Goal: Navigation & Orientation: Find specific page/section

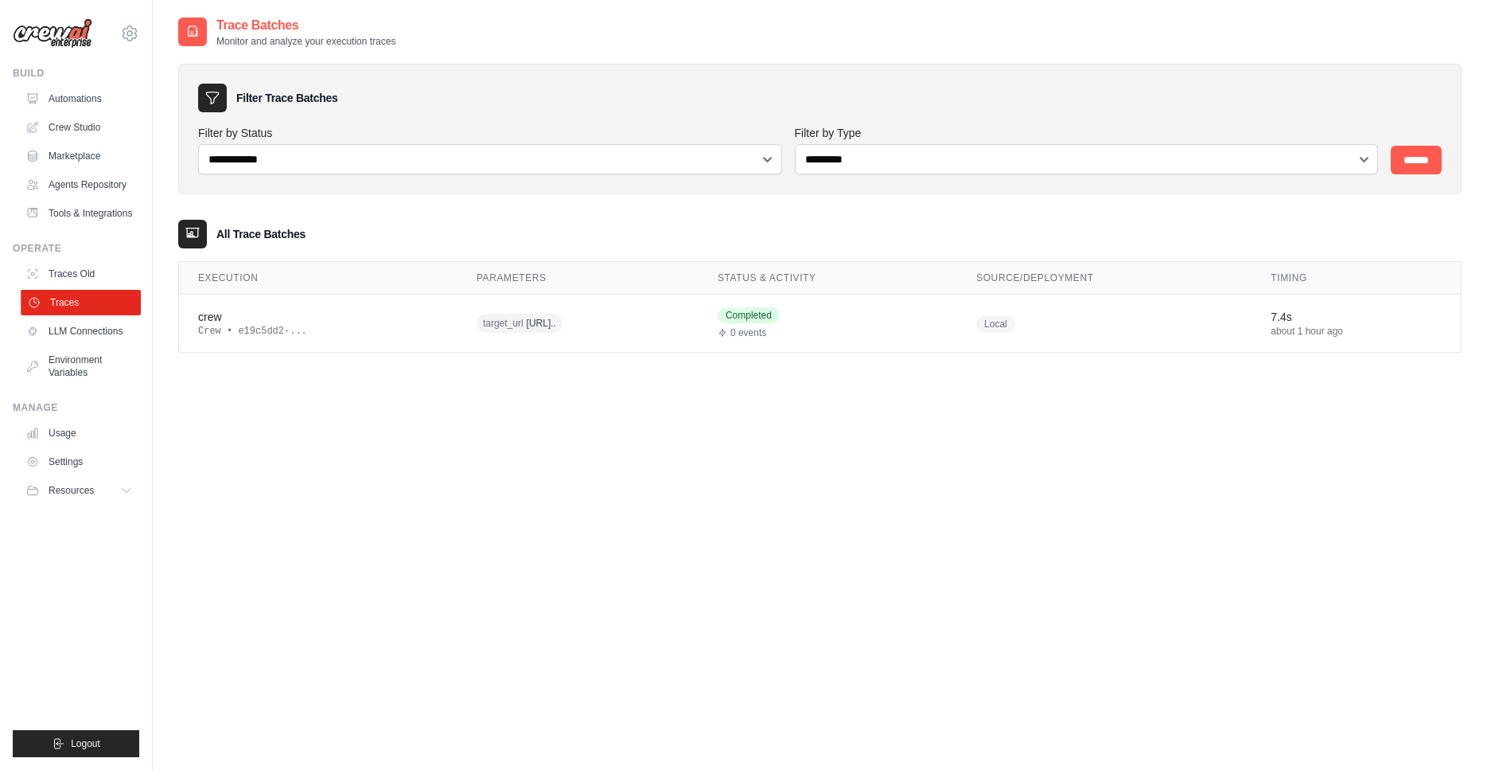
click at [63, 294] on link "Traces" at bounding box center [81, 302] width 120 height 25
click at [83, 274] on link "Traces Old" at bounding box center [81, 273] width 120 height 25
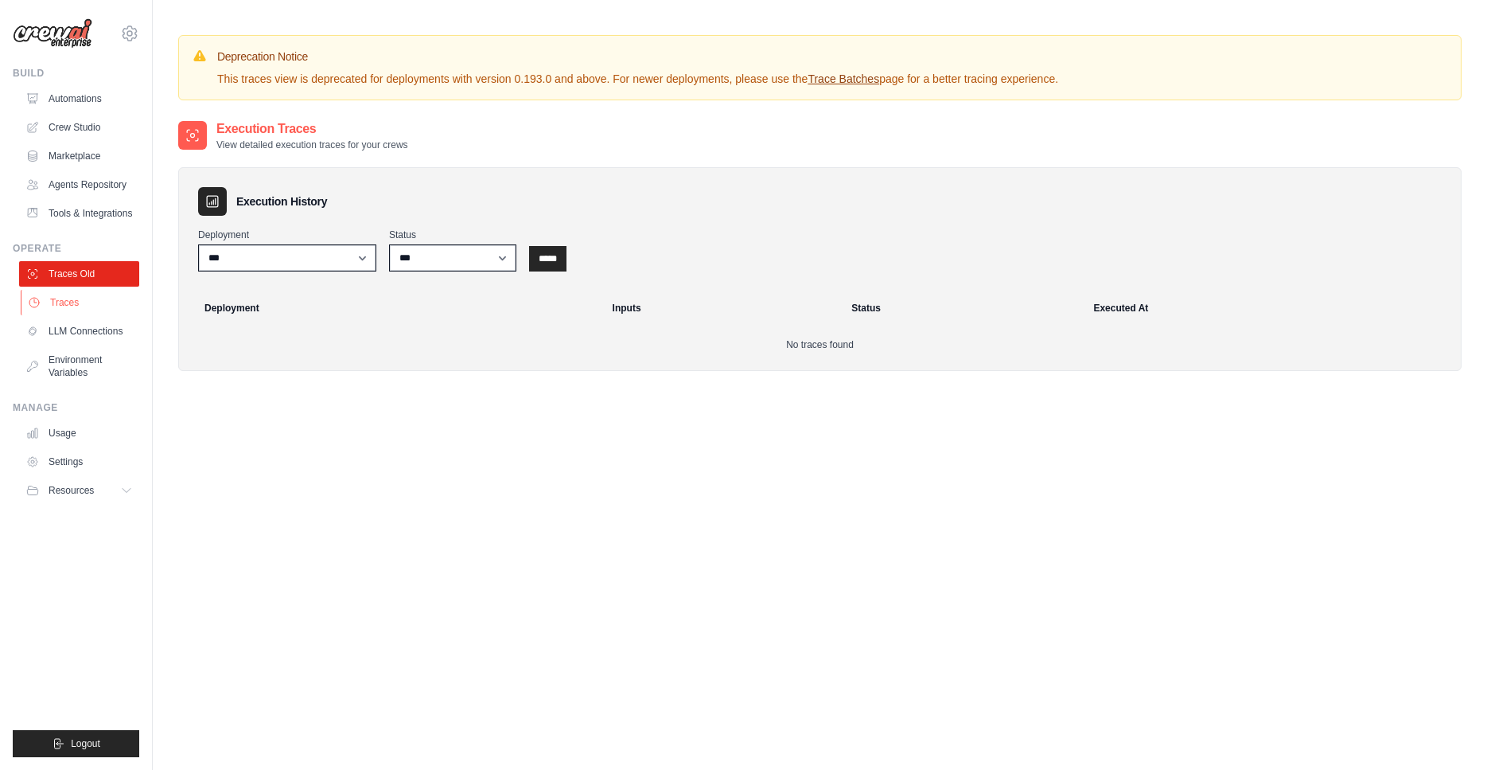
click at [83, 305] on link "Traces" at bounding box center [81, 302] width 120 height 25
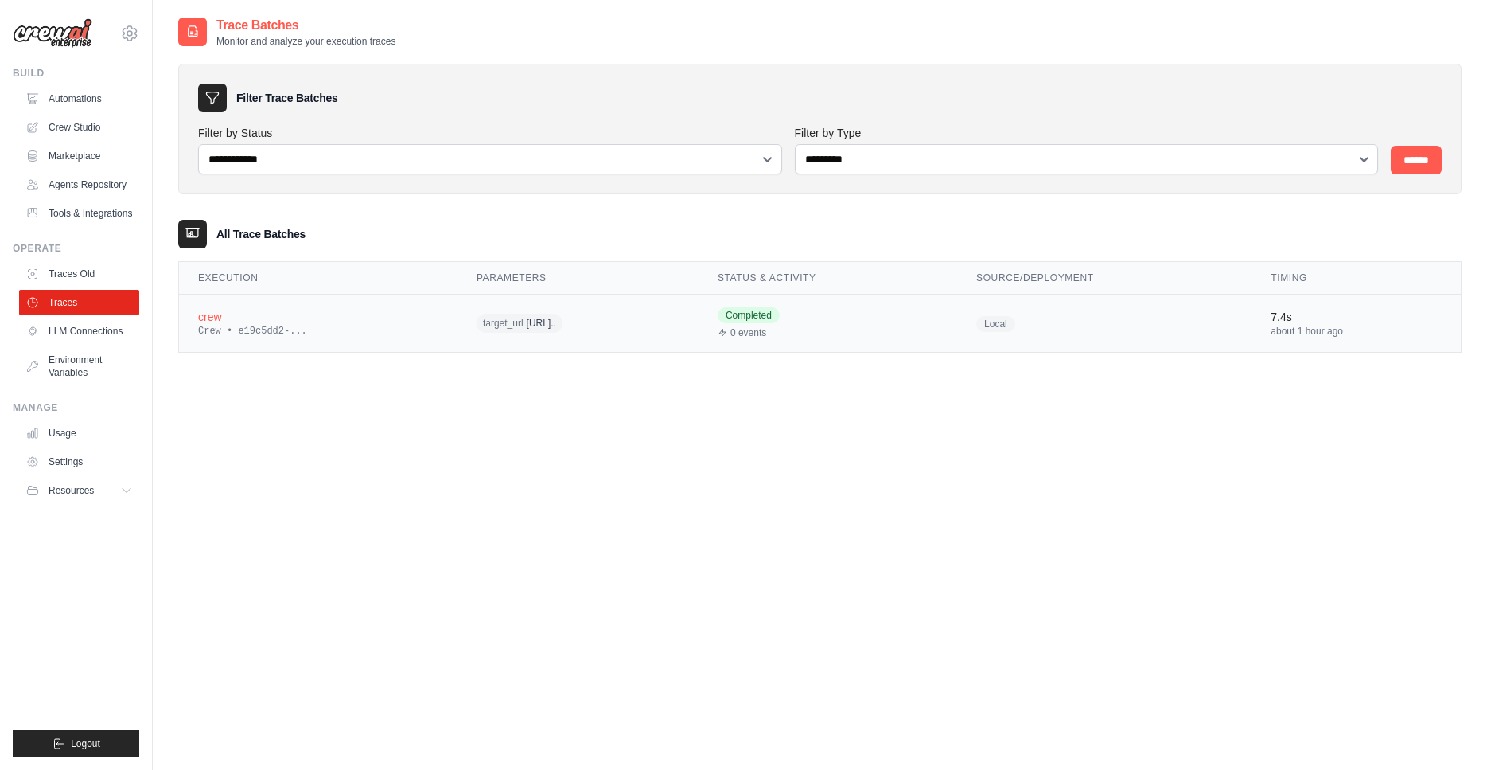
click at [252, 315] on div "crew" at bounding box center [318, 317] width 240 height 16
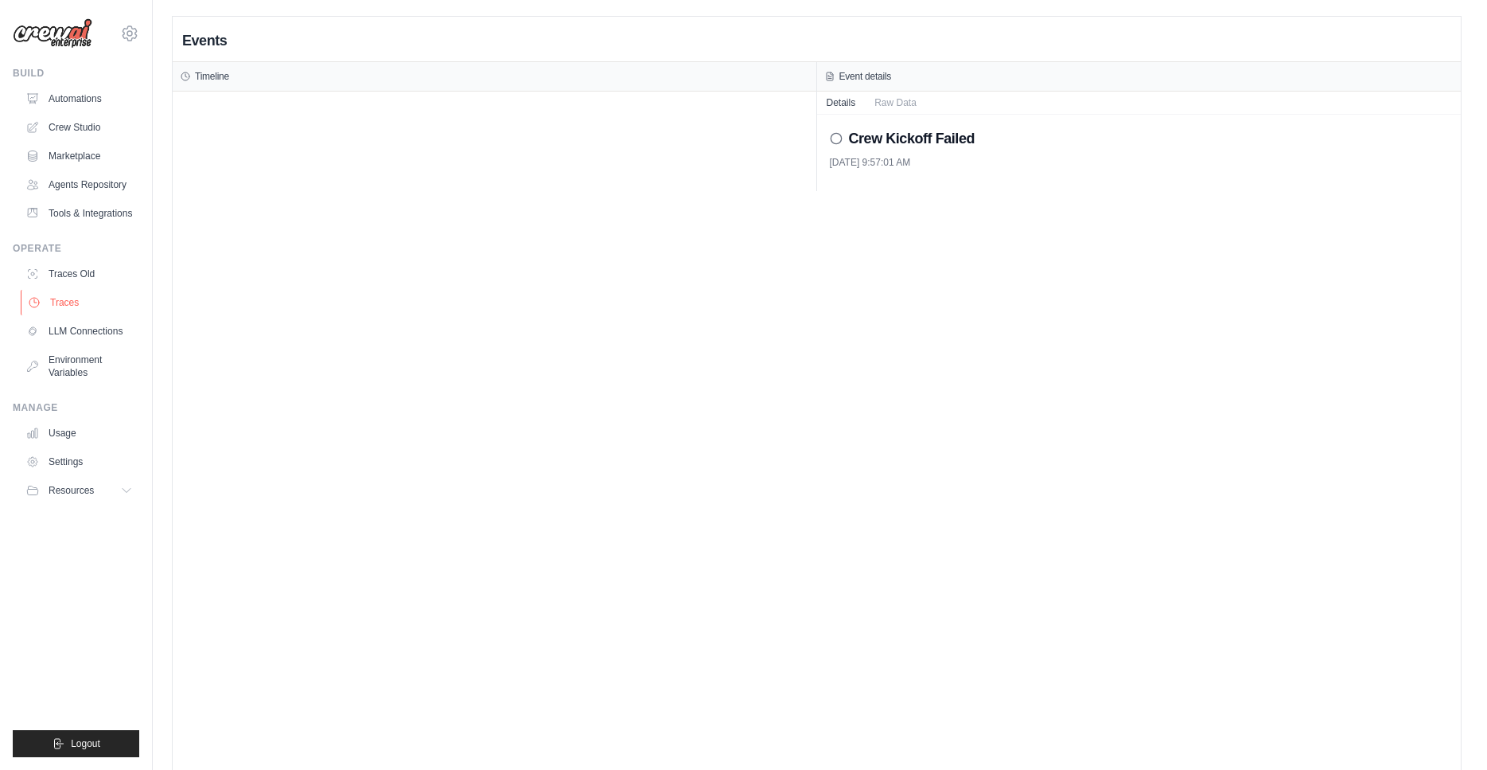
click at [79, 293] on link "Traces" at bounding box center [81, 302] width 120 height 25
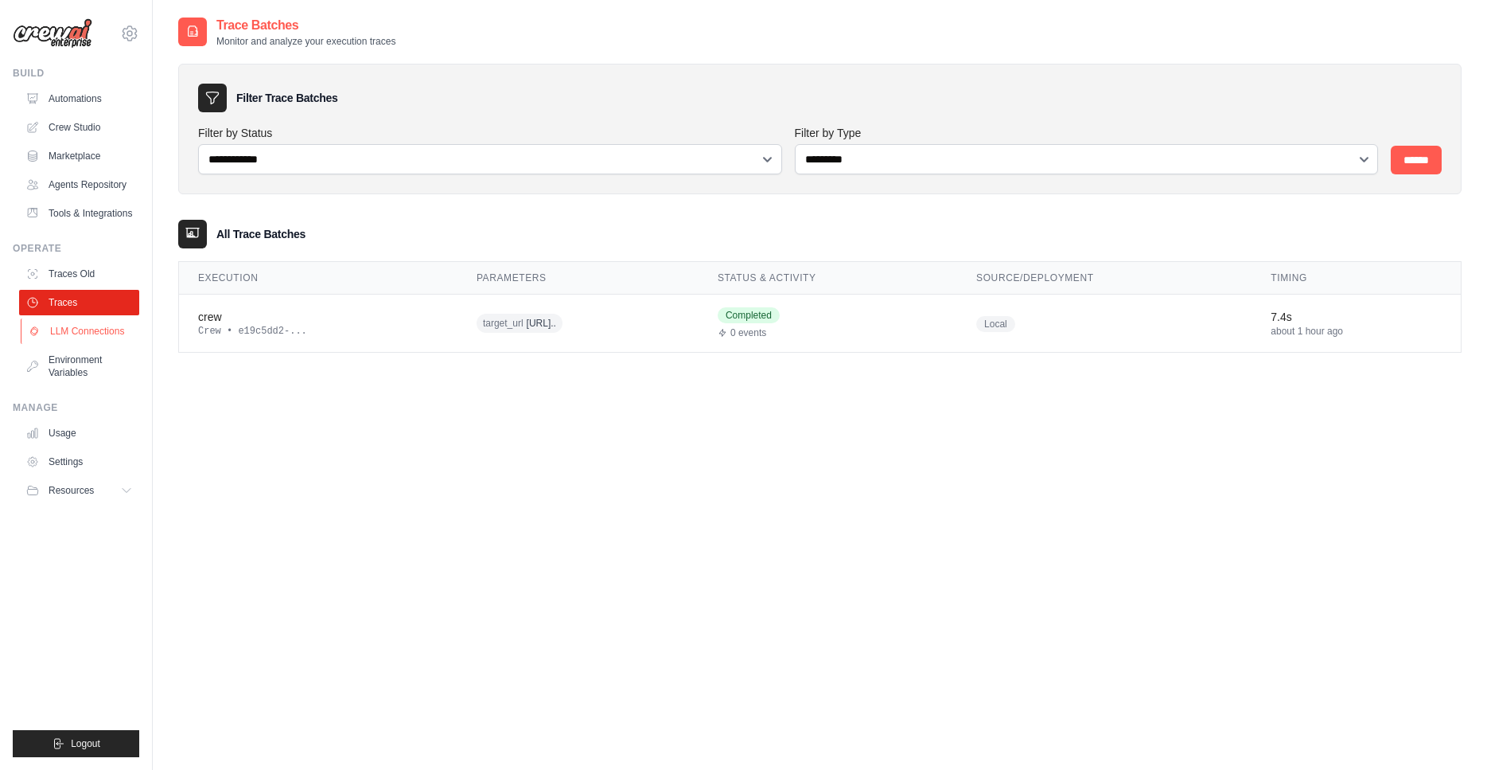
click at [111, 337] on link "LLM Connections" at bounding box center [81, 330] width 120 height 25
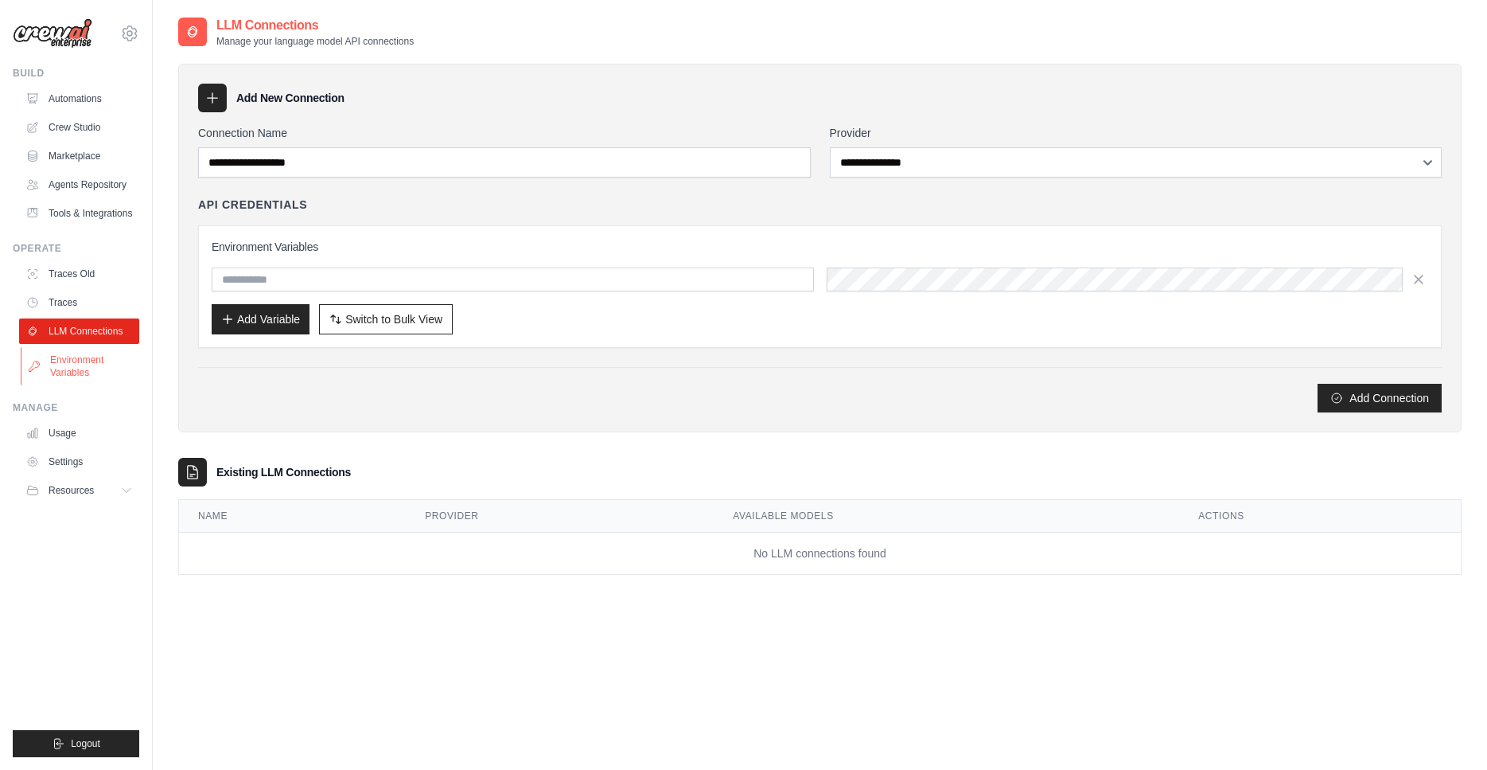
click at [108, 363] on link "Environment Variables" at bounding box center [81, 366] width 120 height 38
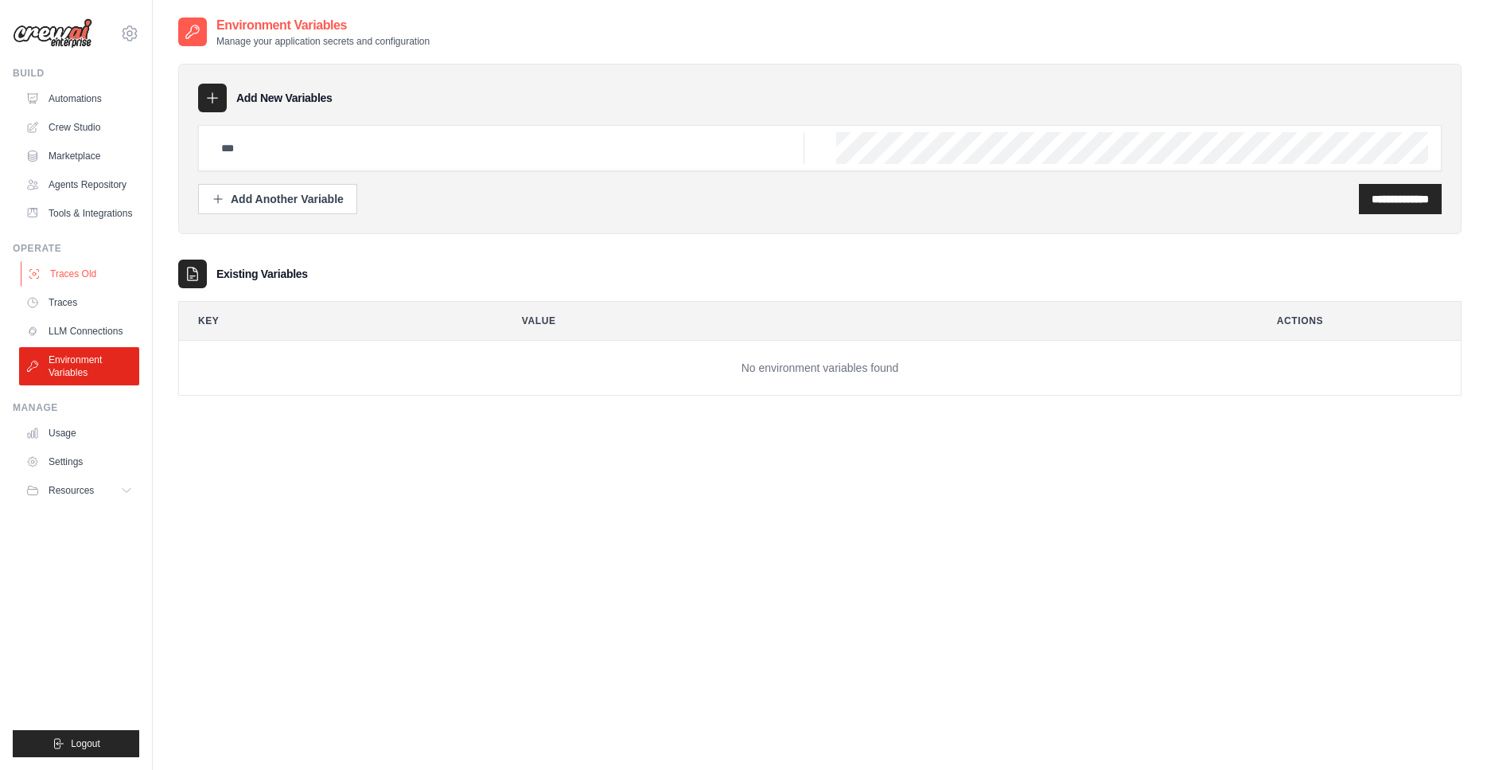
click at [92, 269] on link "Traces Old" at bounding box center [81, 273] width 120 height 25
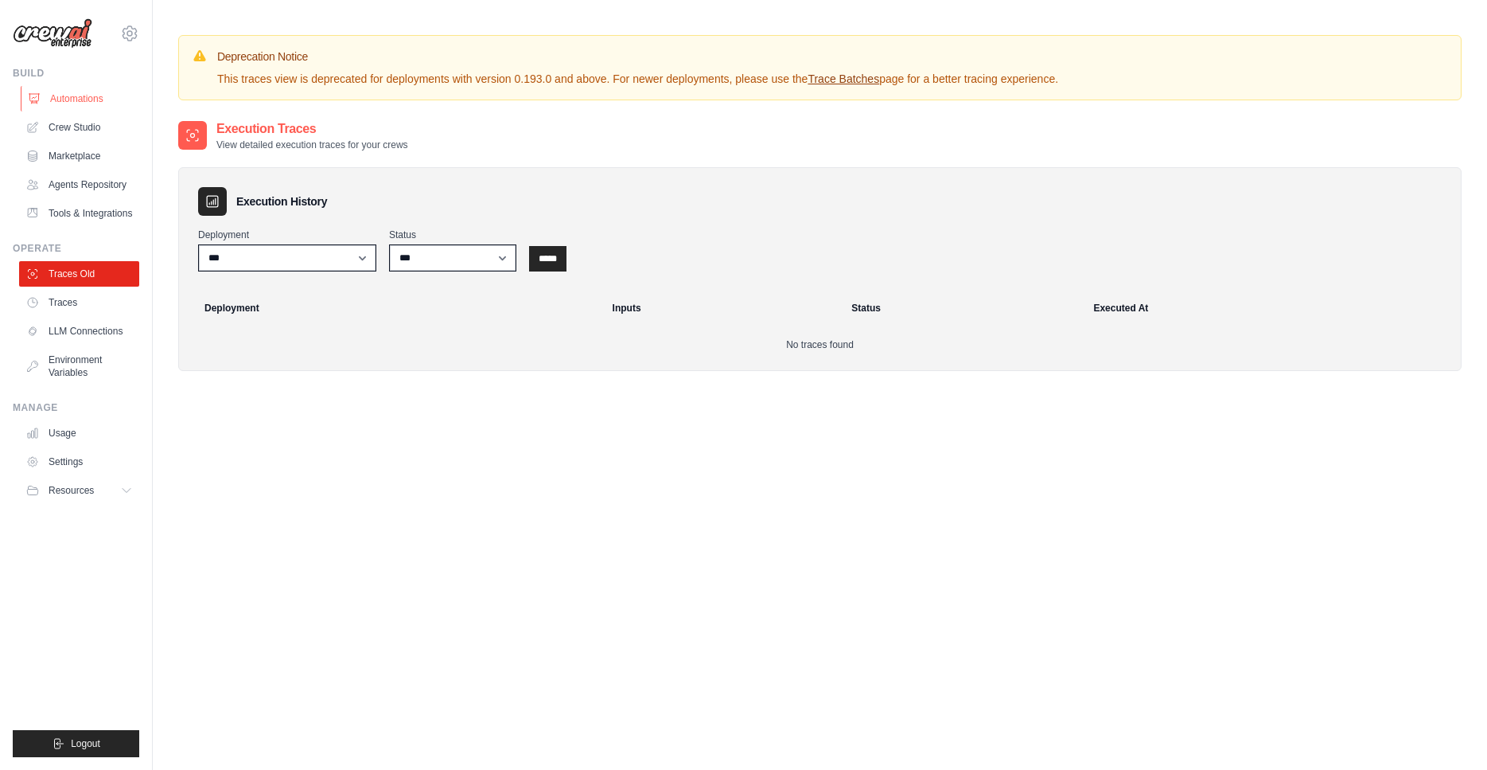
click at [93, 96] on link "Automations" at bounding box center [81, 98] width 120 height 25
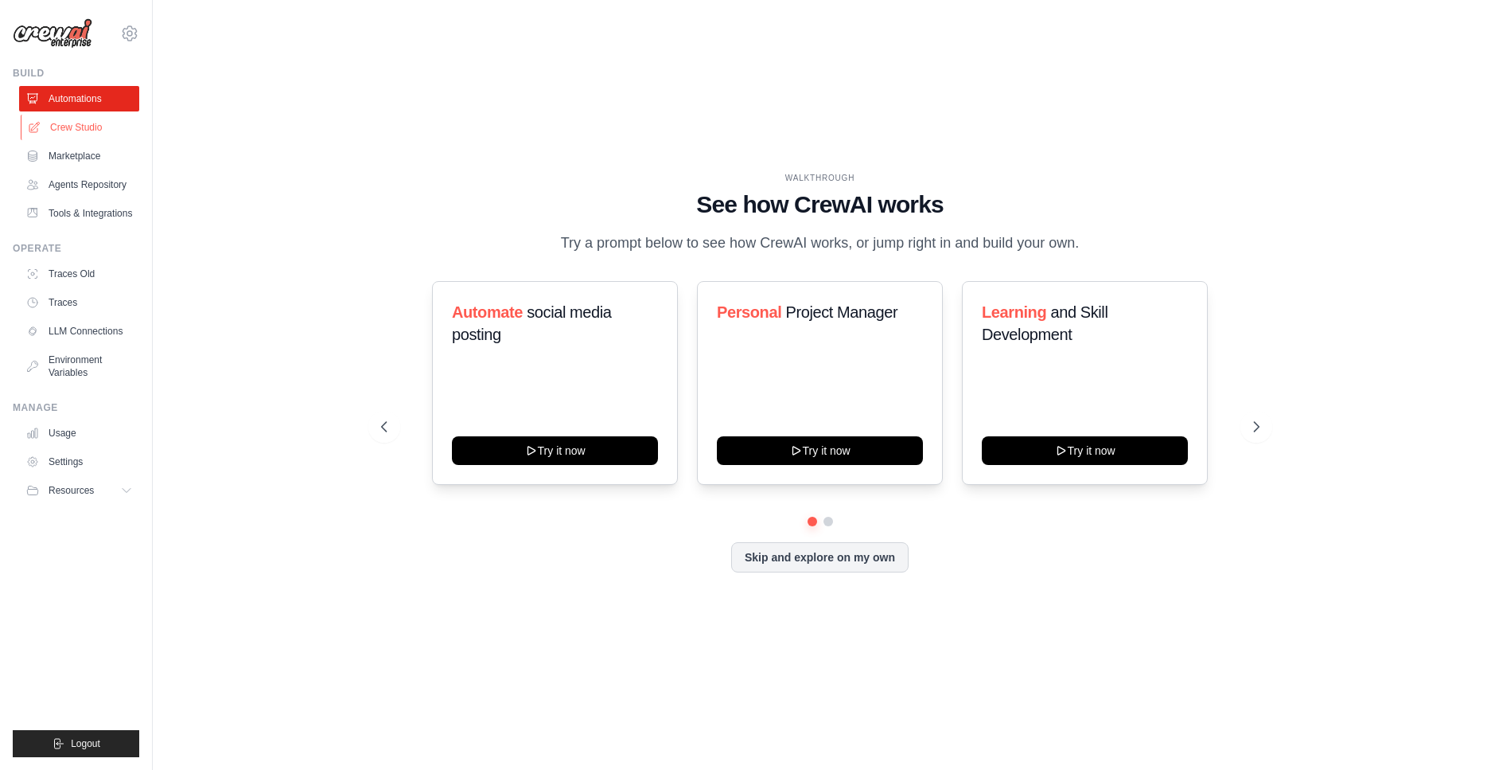
click at [81, 134] on link "Crew Studio" at bounding box center [81, 127] width 120 height 25
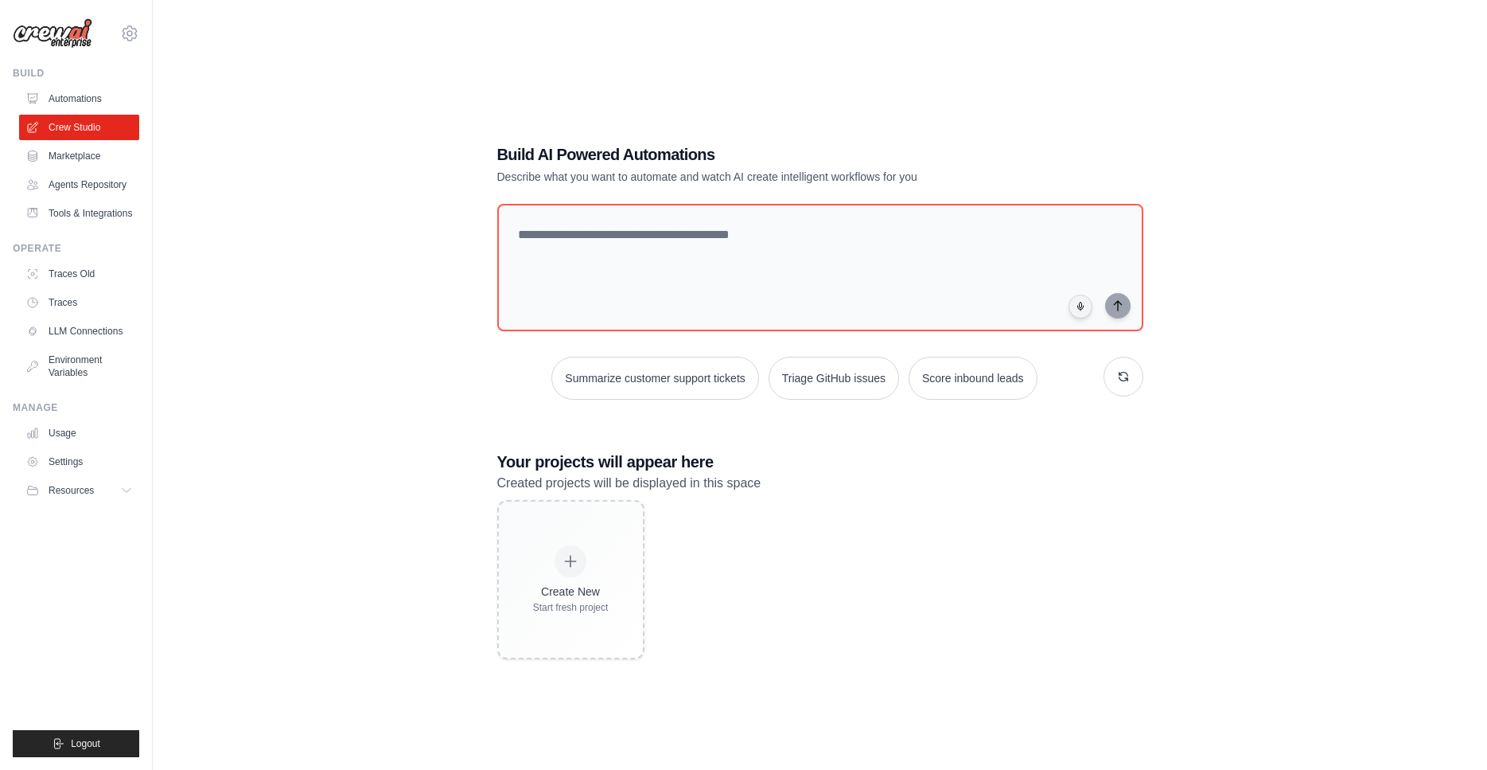
click at [81, 154] on link "Marketplace" at bounding box center [79, 155] width 120 height 25
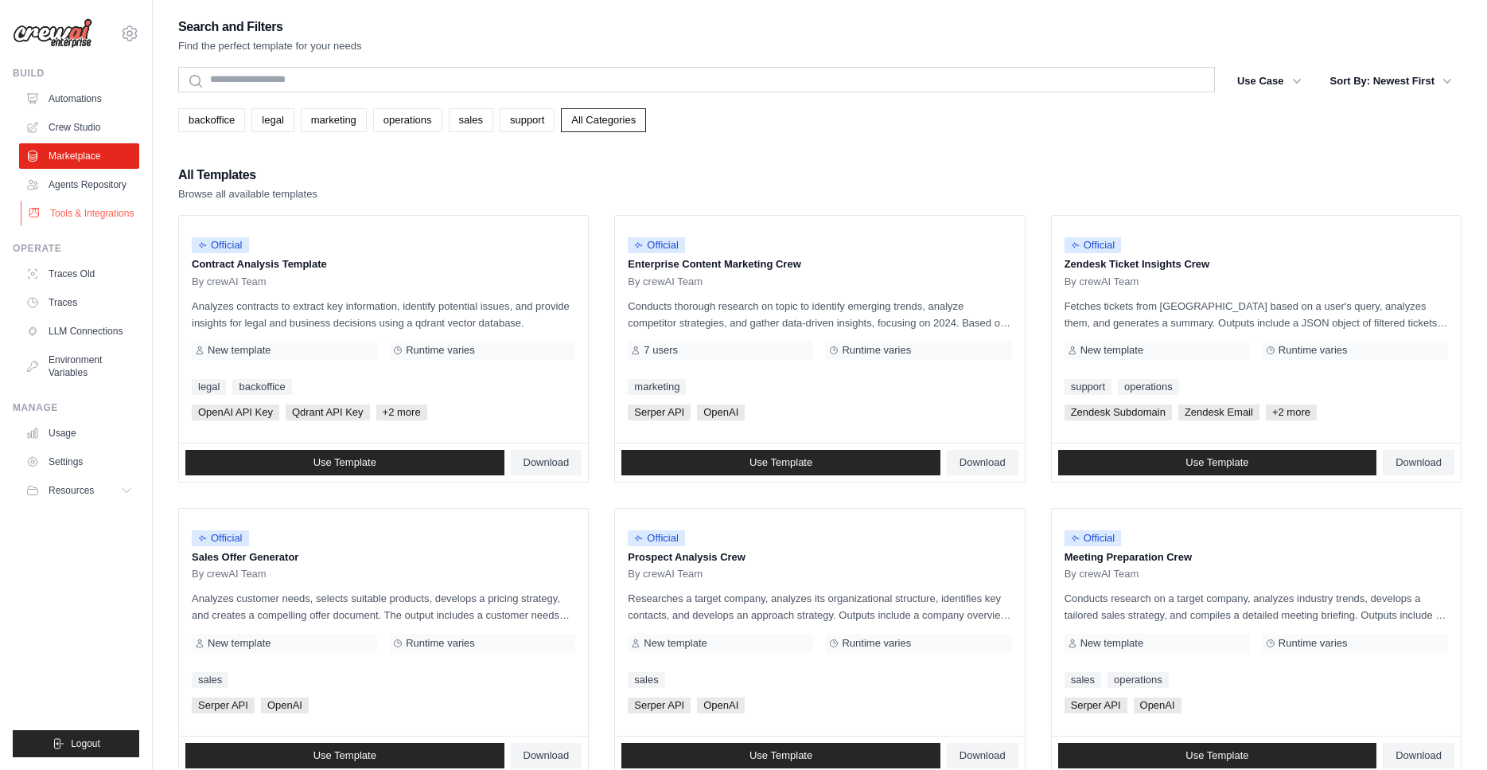
click at [81, 201] on link "Tools & Integrations" at bounding box center [81, 213] width 120 height 25
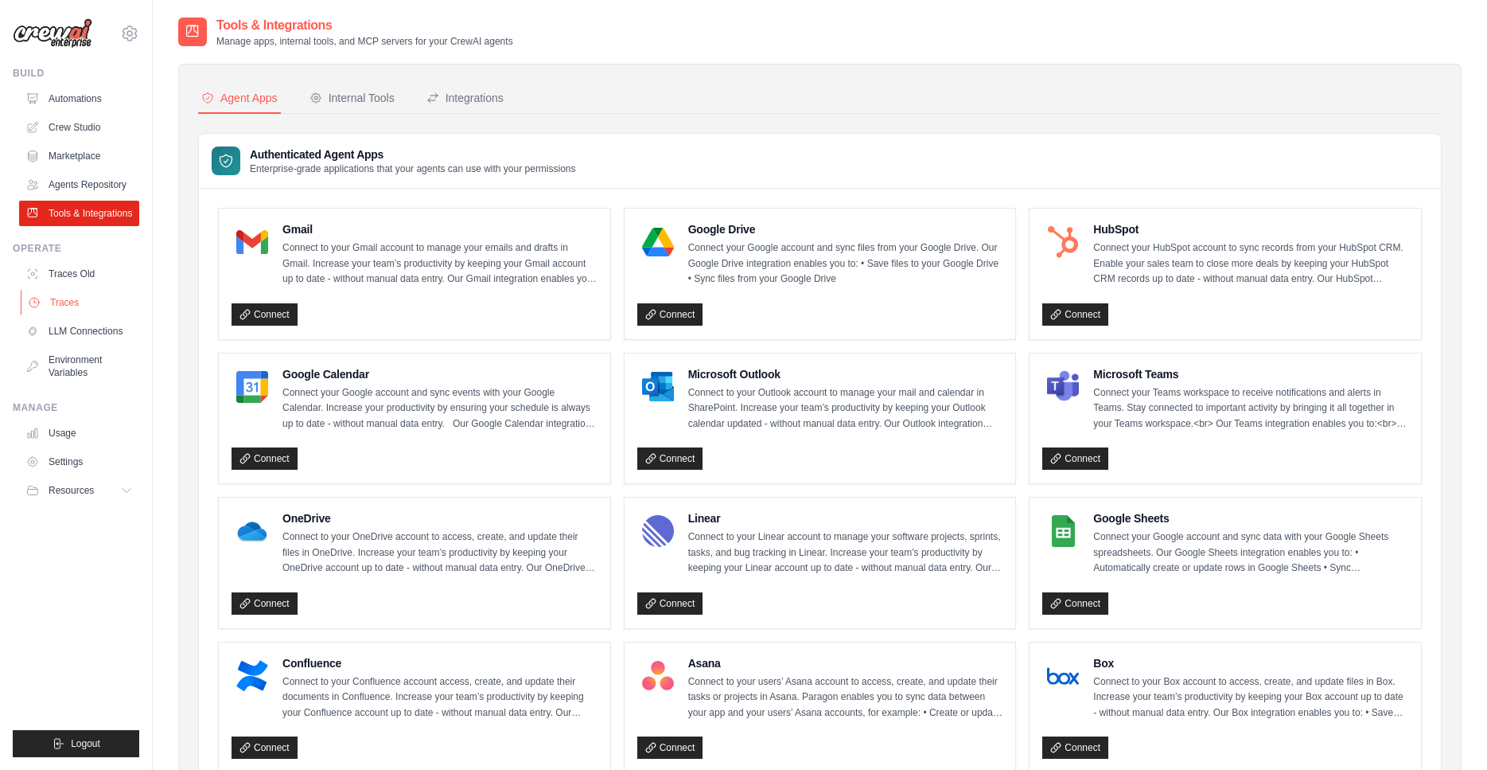
click at [86, 293] on link "Traces" at bounding box center [81, 302] width 120 height 25
